Goal: Complete application form

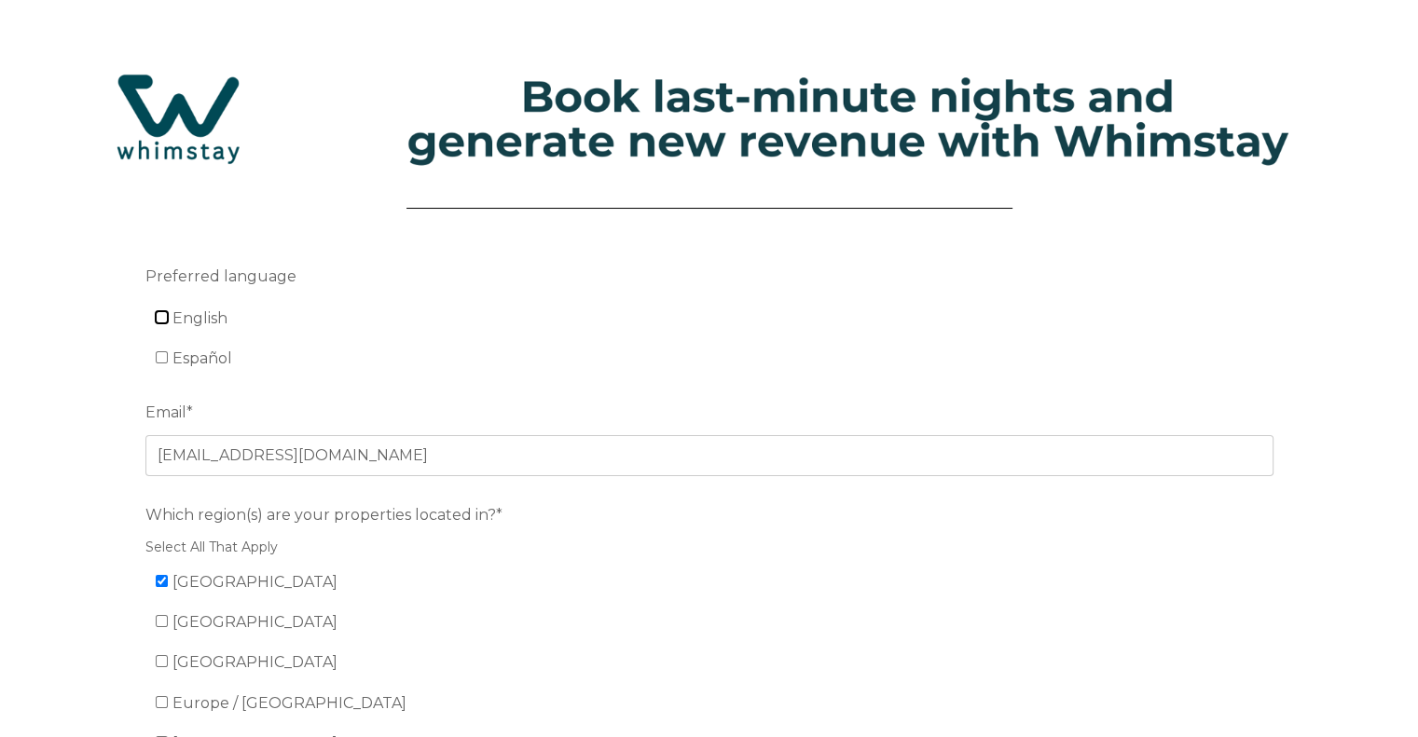
click at [164, 319] on input "English" at bounding box center [162, 317] width 12 height 12
checkbox input "true"
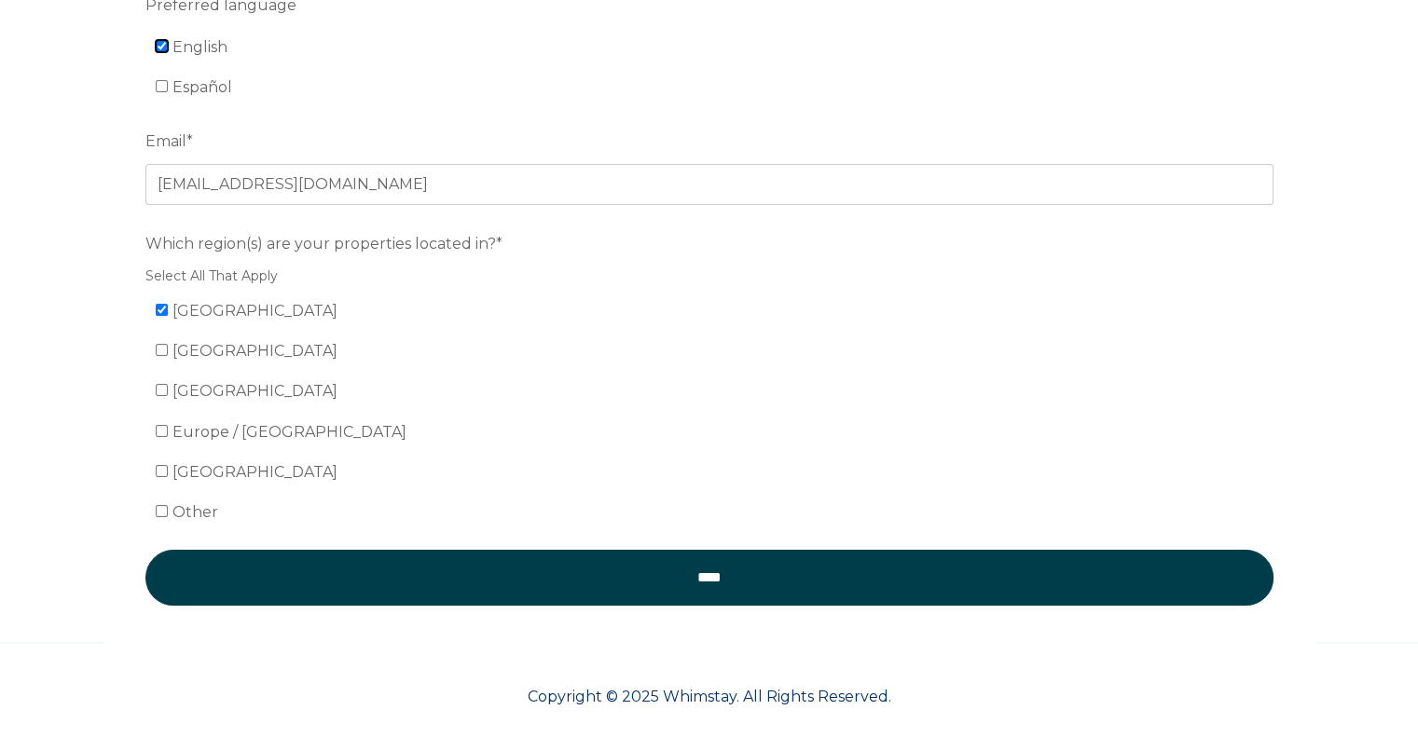
scroll to position [280, 0]
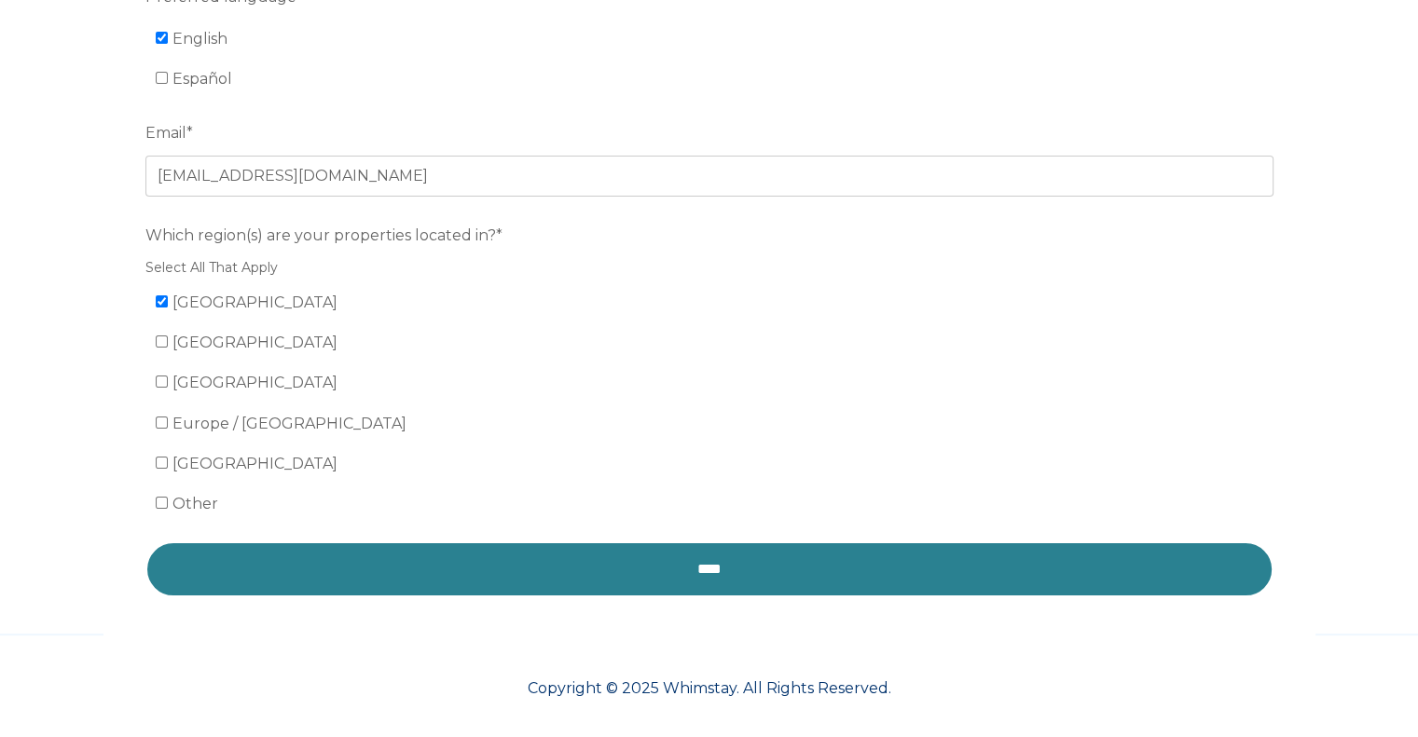
click at [713, 567] on input "****" at bounding box center [709, 569] width 1128 height 56
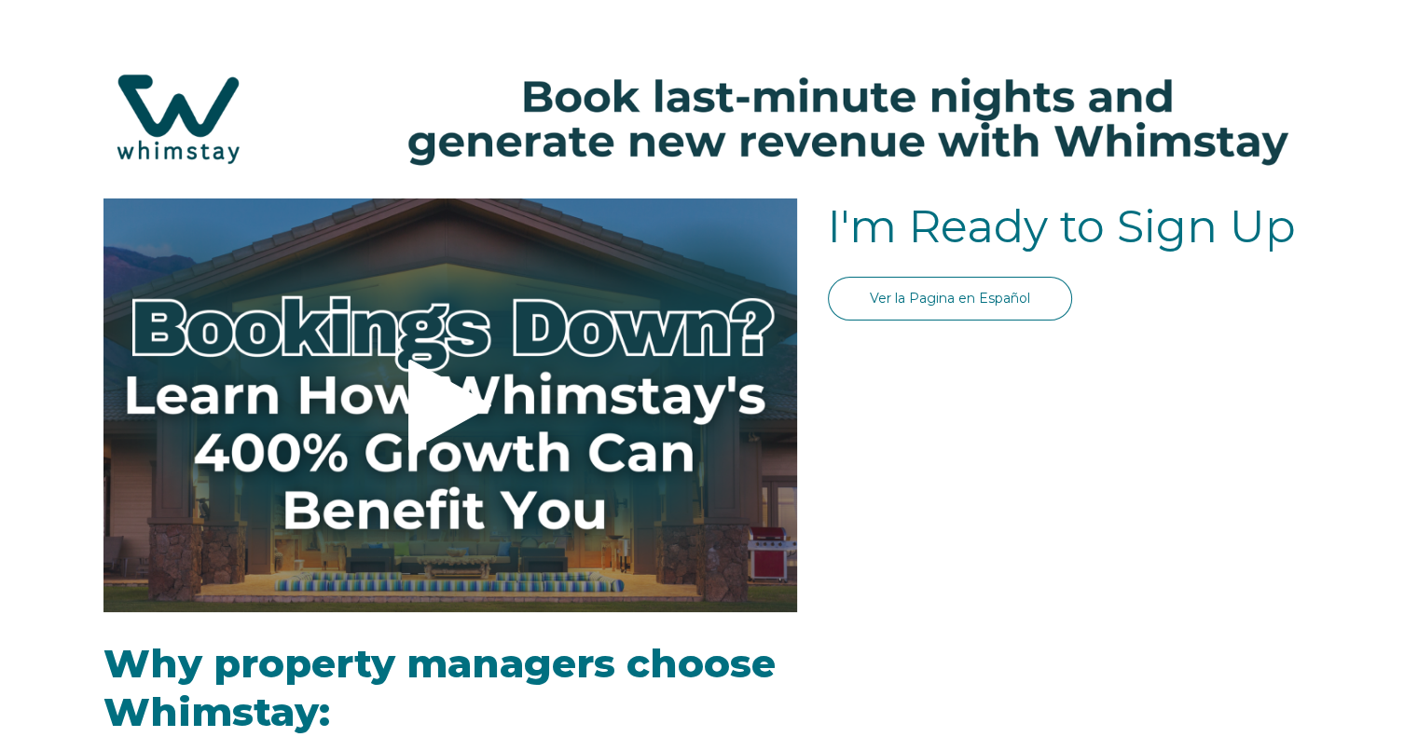
select select "US"
select select "Standard"
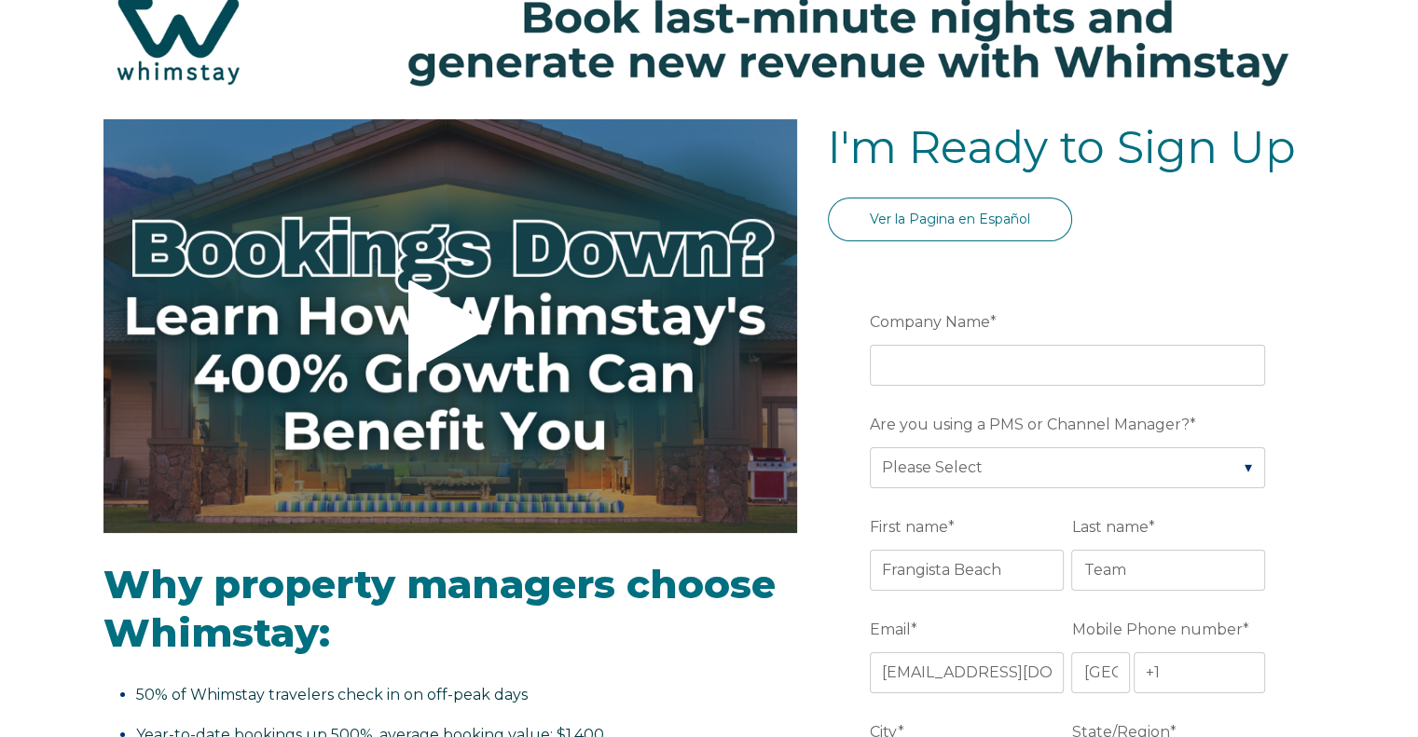
scroll to position [186, 0]
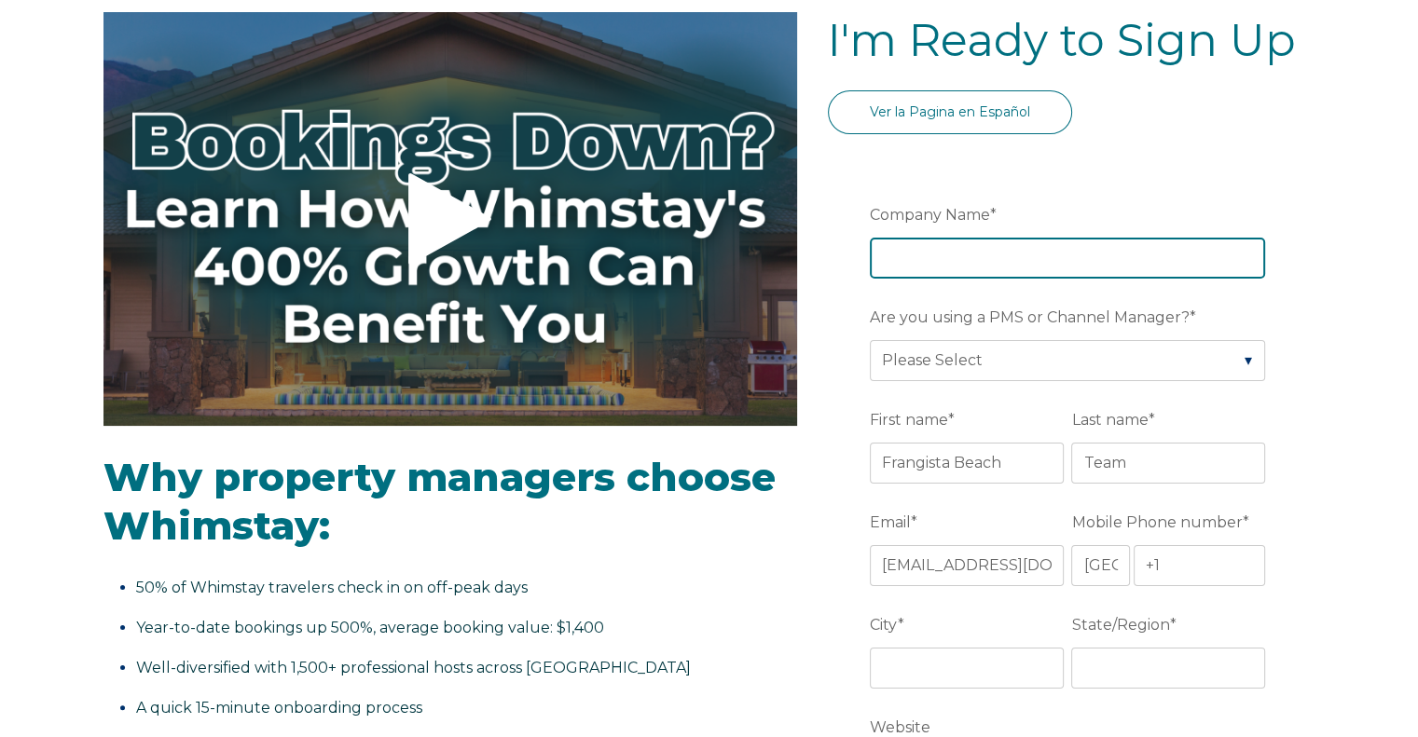
click at [950, 254] on input "Company Name *" at bounding box center [1067, 258] width 395 height 41
